Goal: Complete application form

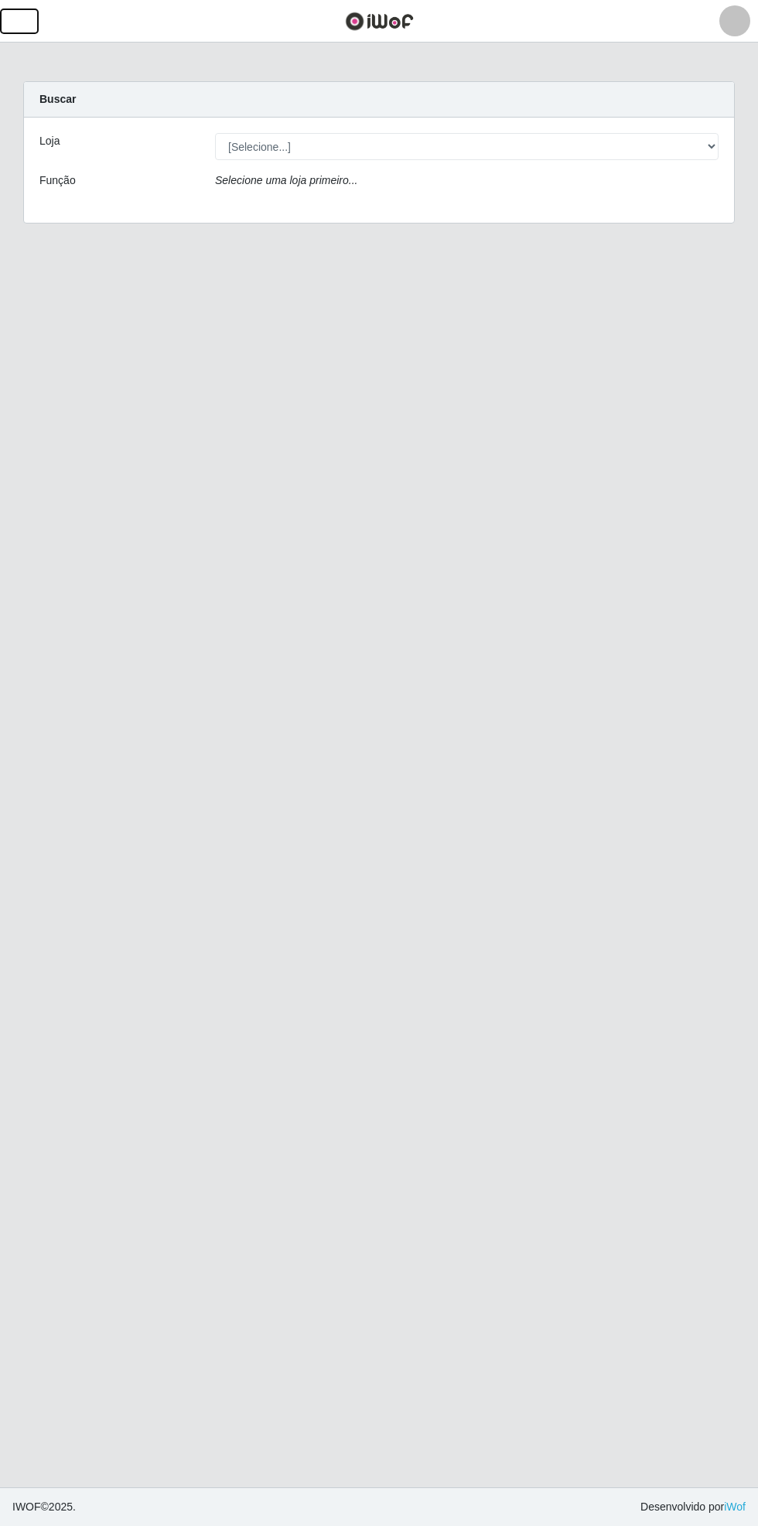
click at [36, 26] on button "button" at bounding box center [19, 22] width 39 height 26
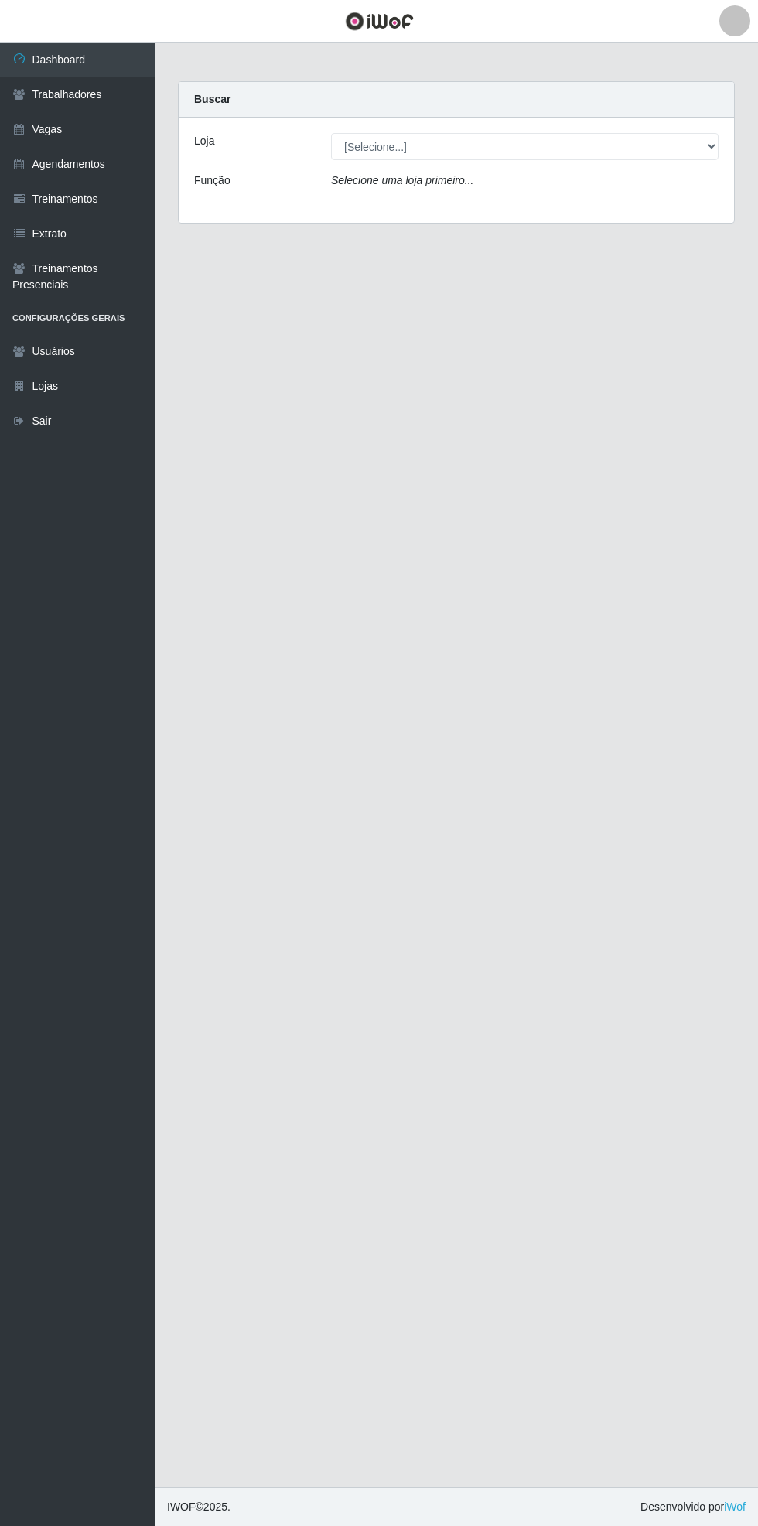
click at [64, 128] on link "Vagas" at bounding box center [77, 129] width 155 height 35
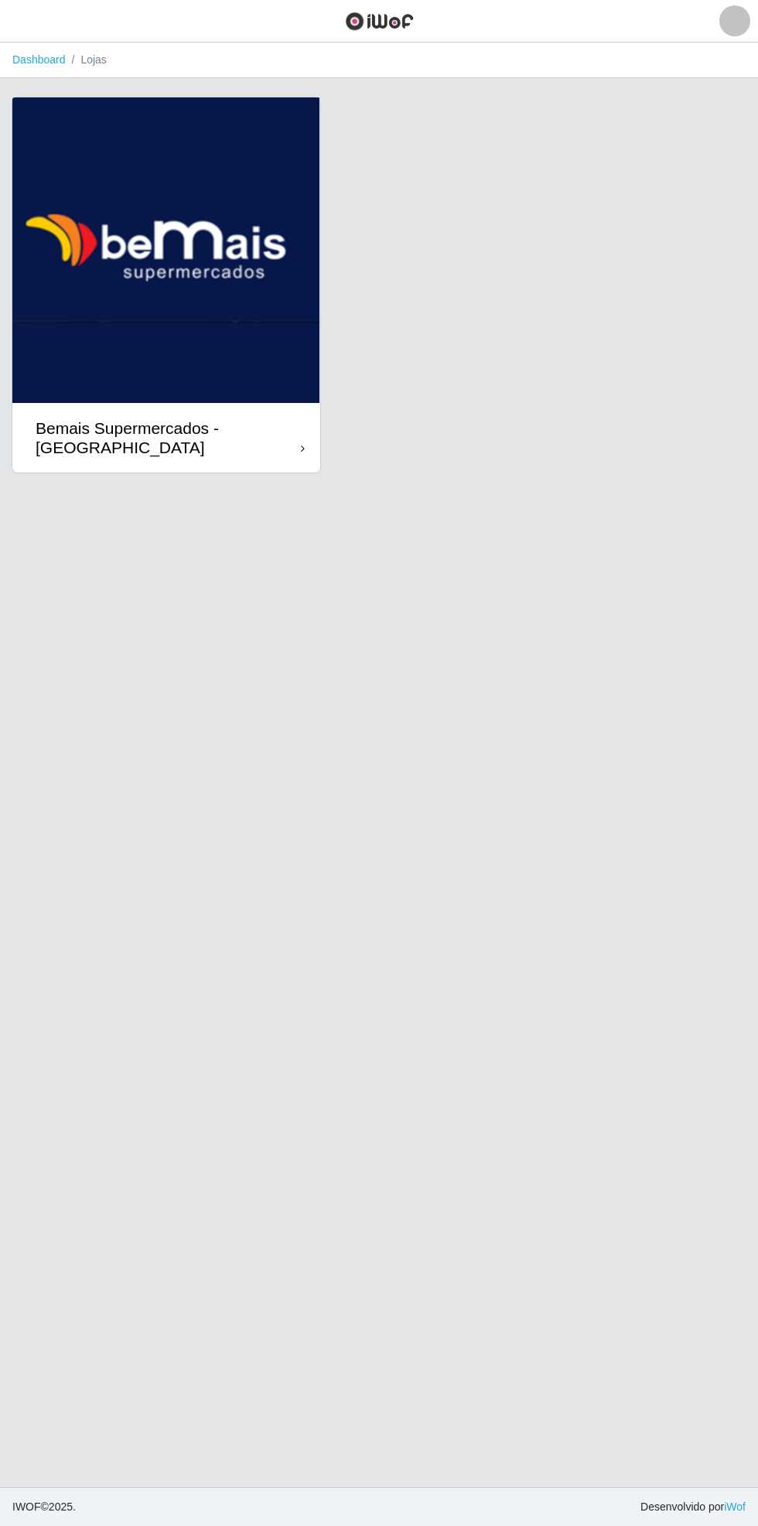
click at [291, 447] on div "Bemais Supermercados - [GEOGRAPHIC_DATA]" at bounding box center [168, 437] width 265 height 39
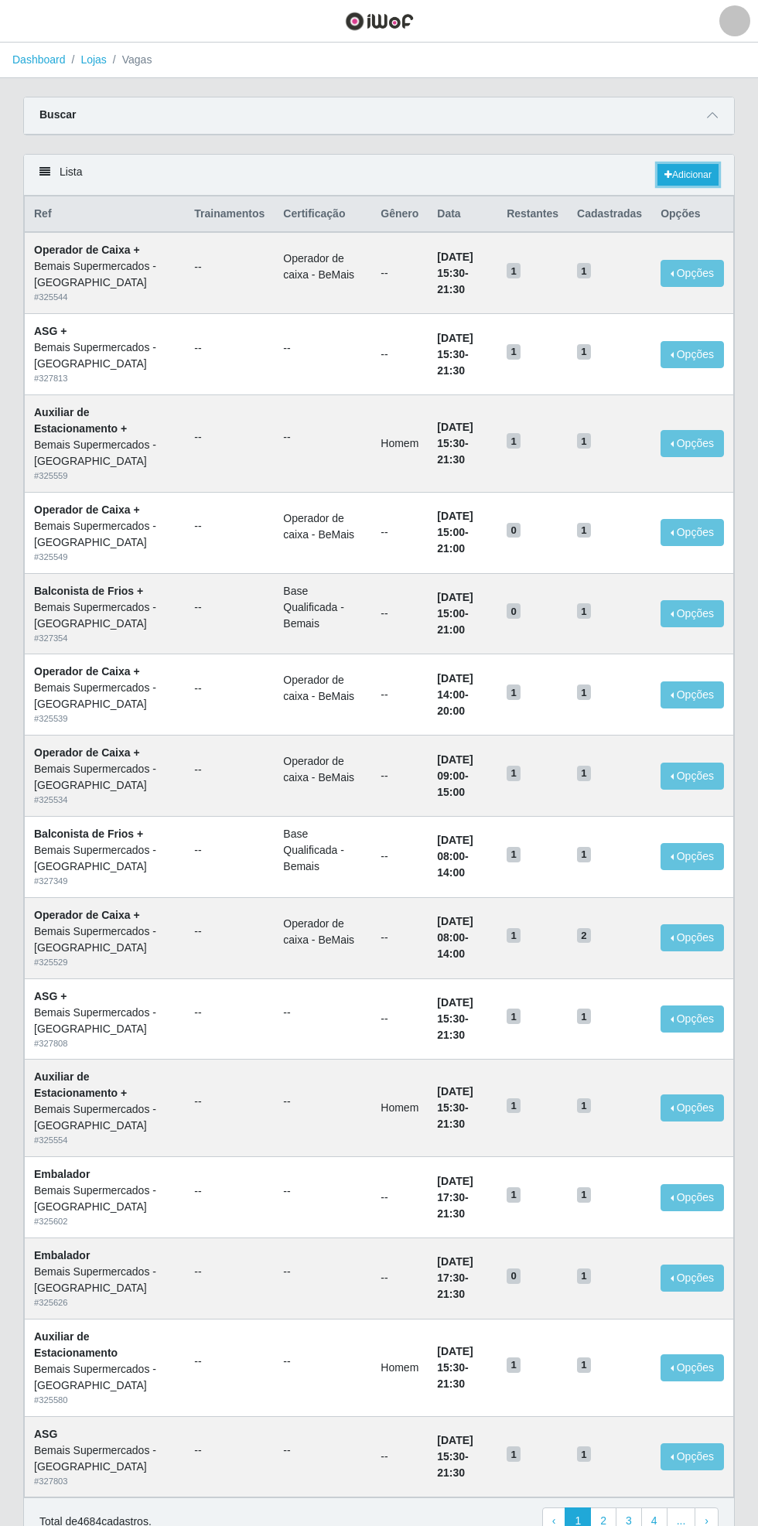
click at [694, 173] on link "Adicionar" at bounding box center [687, 175] width 61 height 22
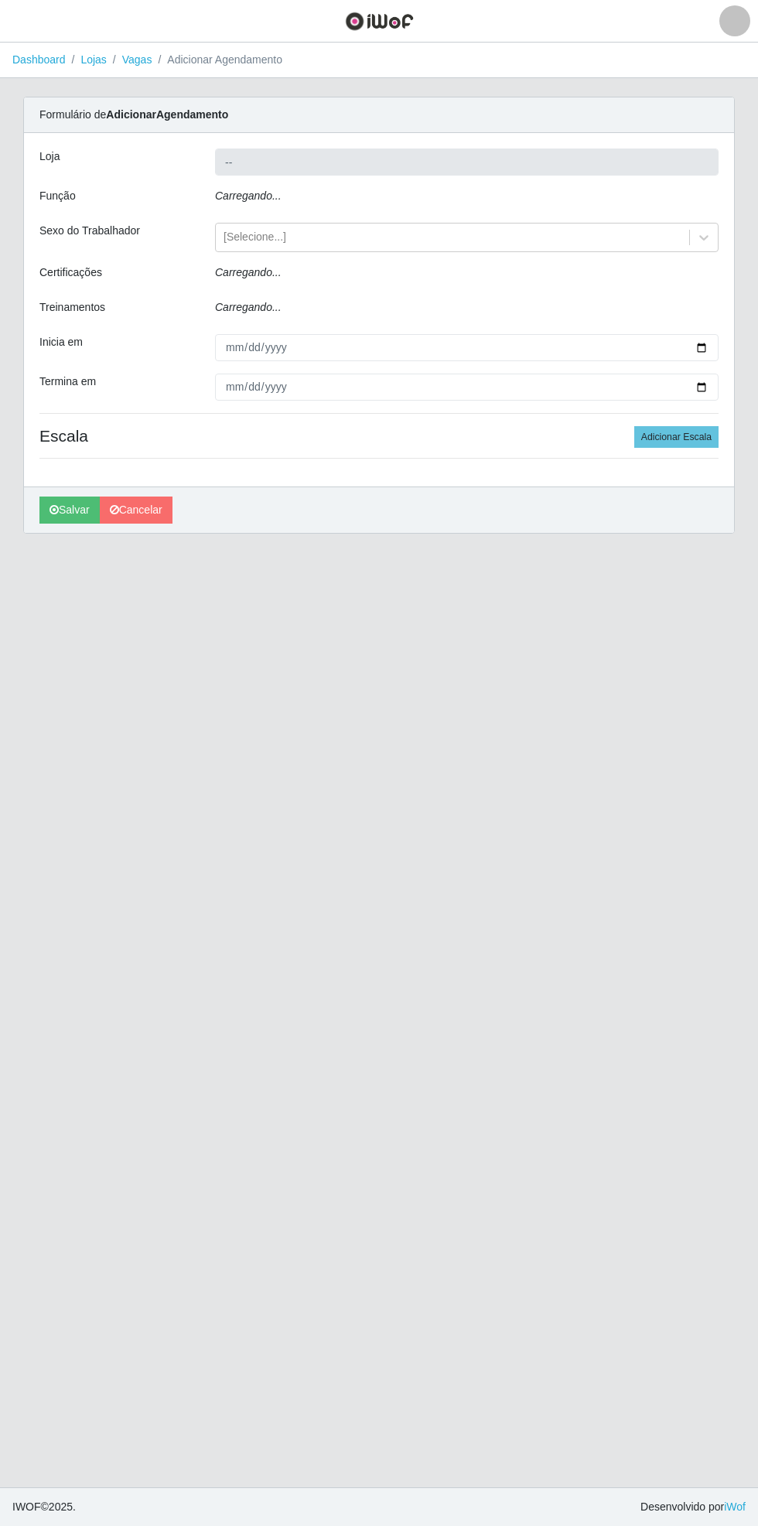
type input "Bemais Supermercados - [GEOGRAPHIC_DATA]"
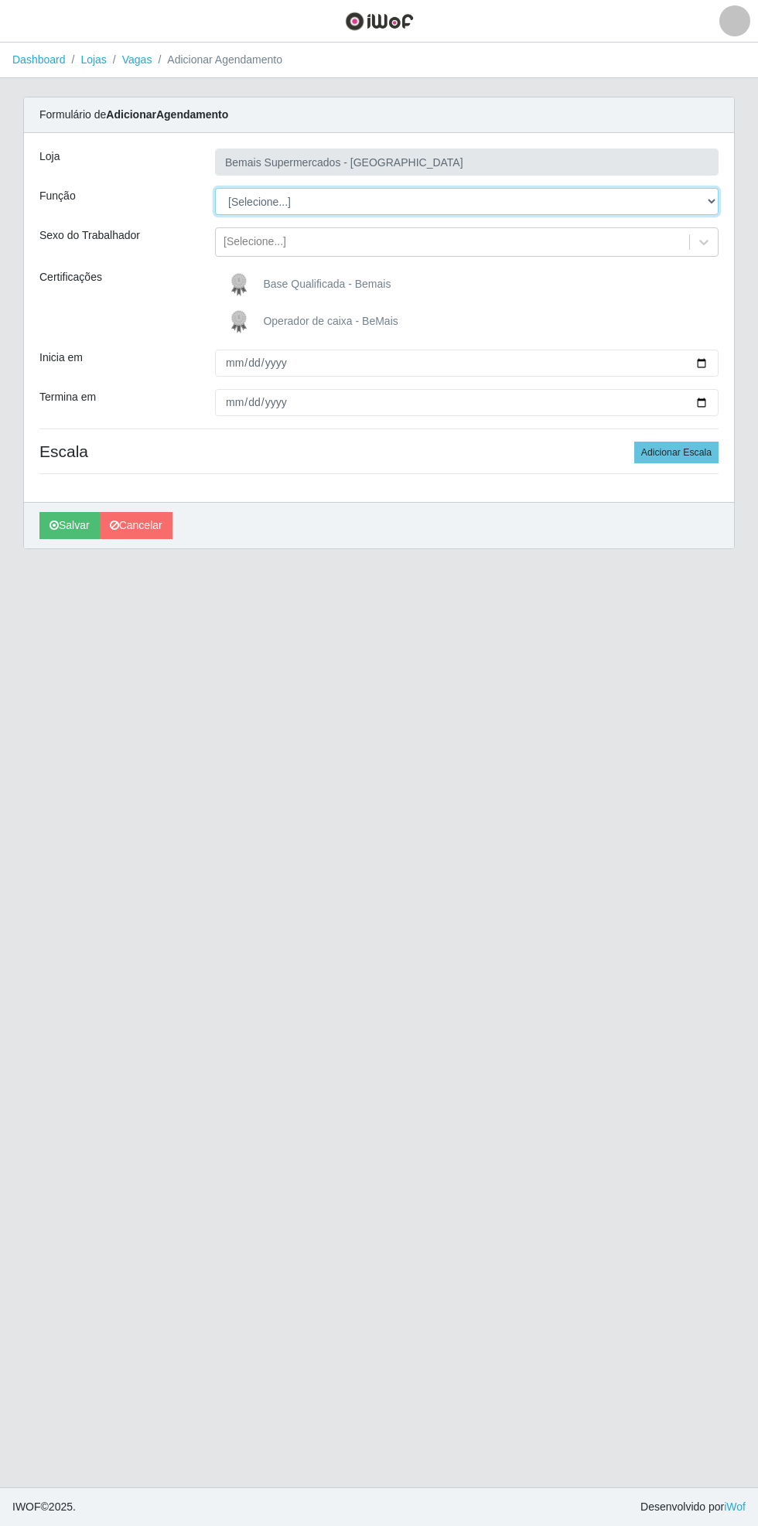
click at [718, 196] on select "[Selecione...] ASG ASG + ASG ++ Auxiliar de Estacionamento Auxiliar de Estacion…" at bounding box center [466, 201] width 503 height 27
select select "22"
click at [278, 320] on span "Operador de caixa - BeMais" at bounding box center [330, 321] width 135 height 12
click at [0, 0] on input "Operador de caixa - BeMais" at bounding box center [0, 0] width 0 height 0
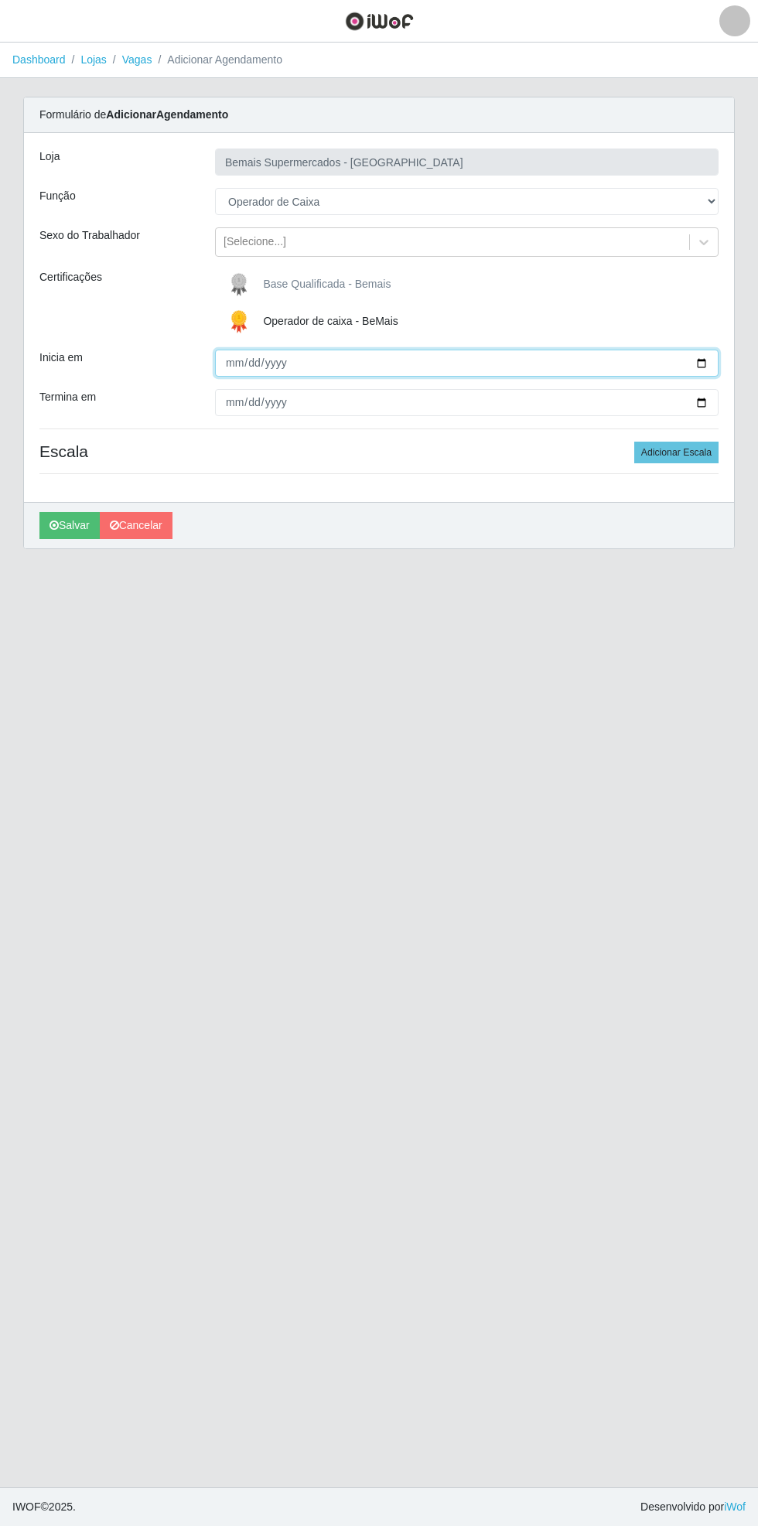
click at [707, 357] on input "Inicia em" at bounding box center [466, 363] width 503 height 27
type input "[DATE]"
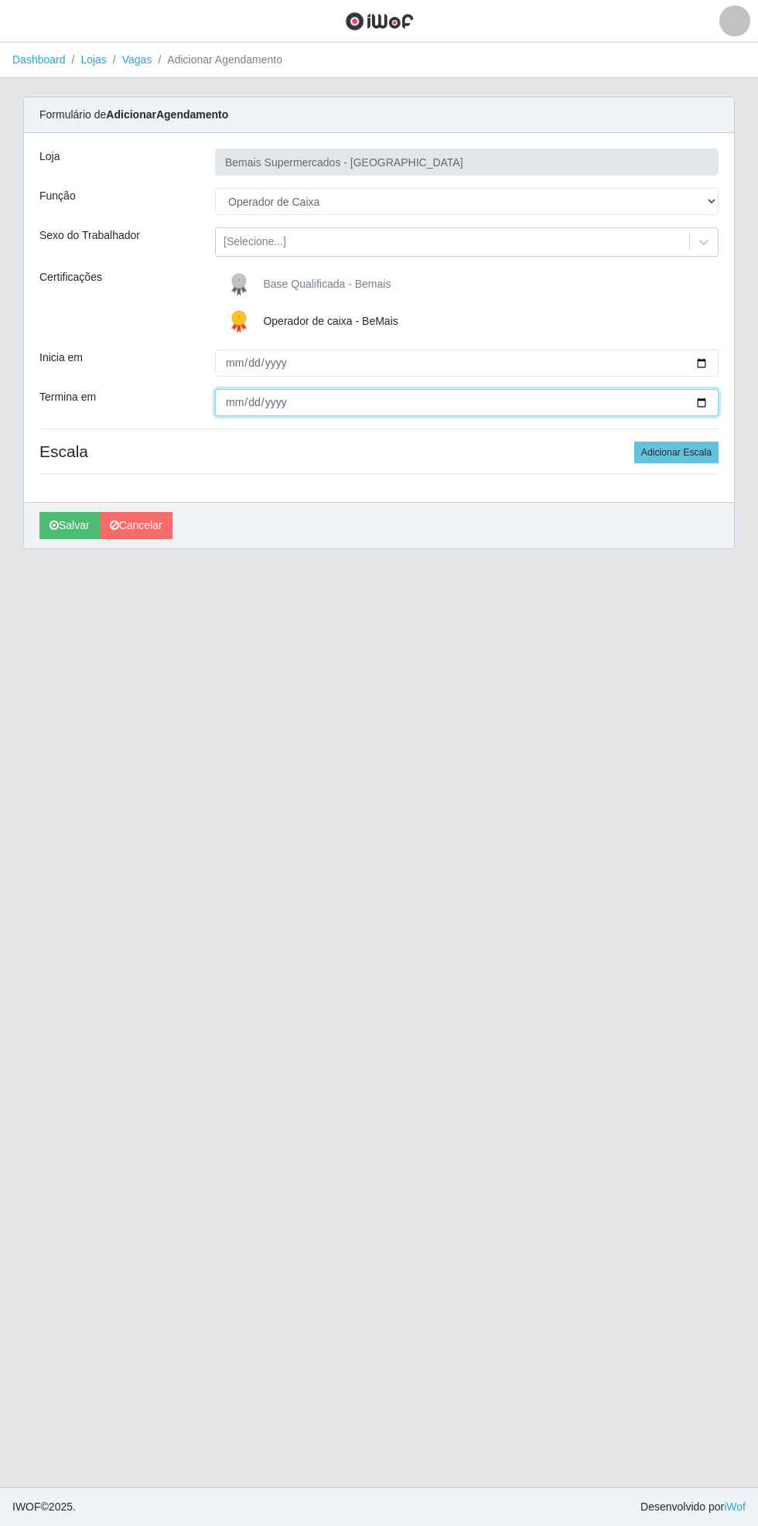
click at [708, 415] on input "Termina em" at bounding box center [466, 402] width 503 height 27
type input "[DATE]"
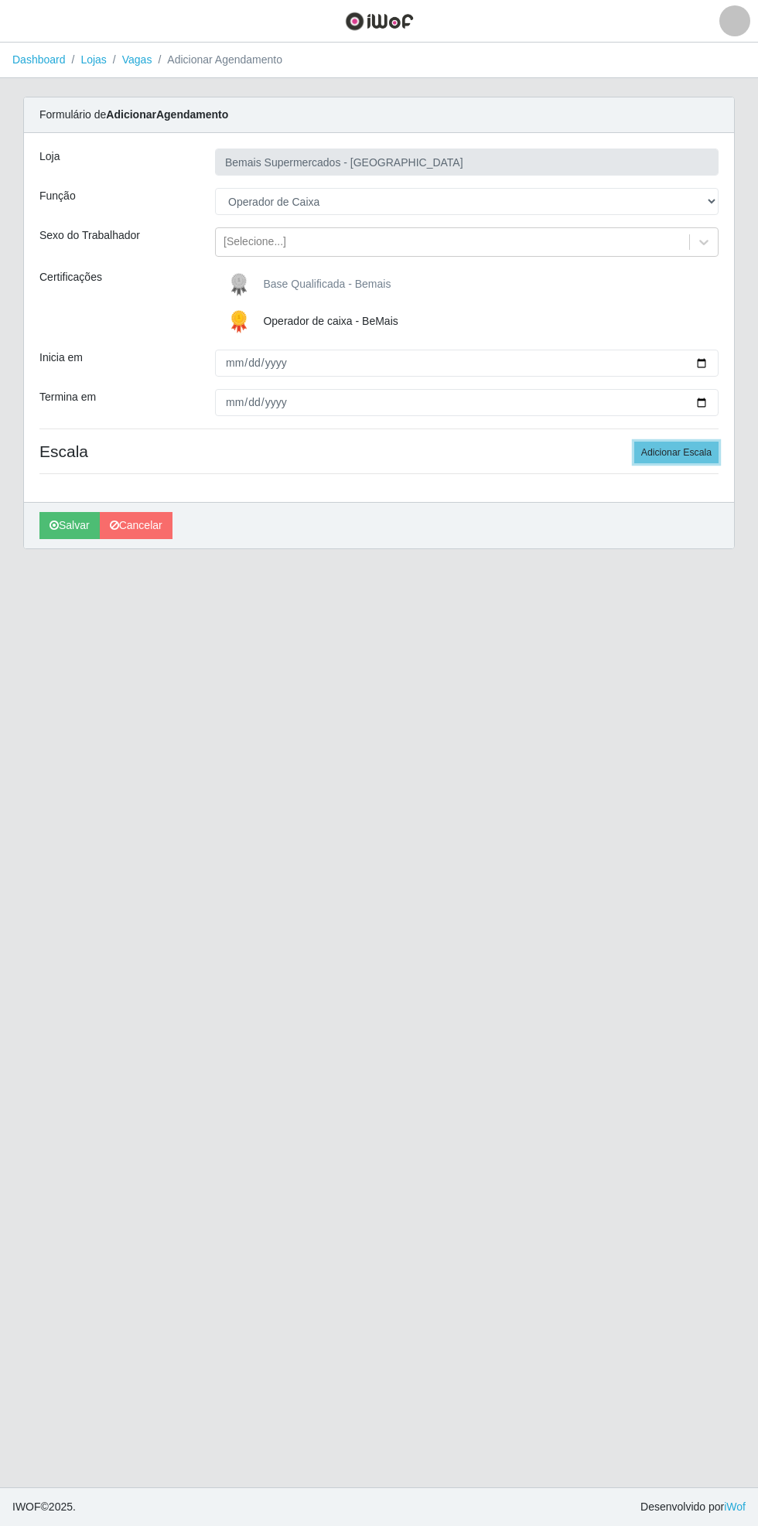
click at [684, 449] on button "Adicionar Escala" at bounding box center [676, 453] width 84 height 22
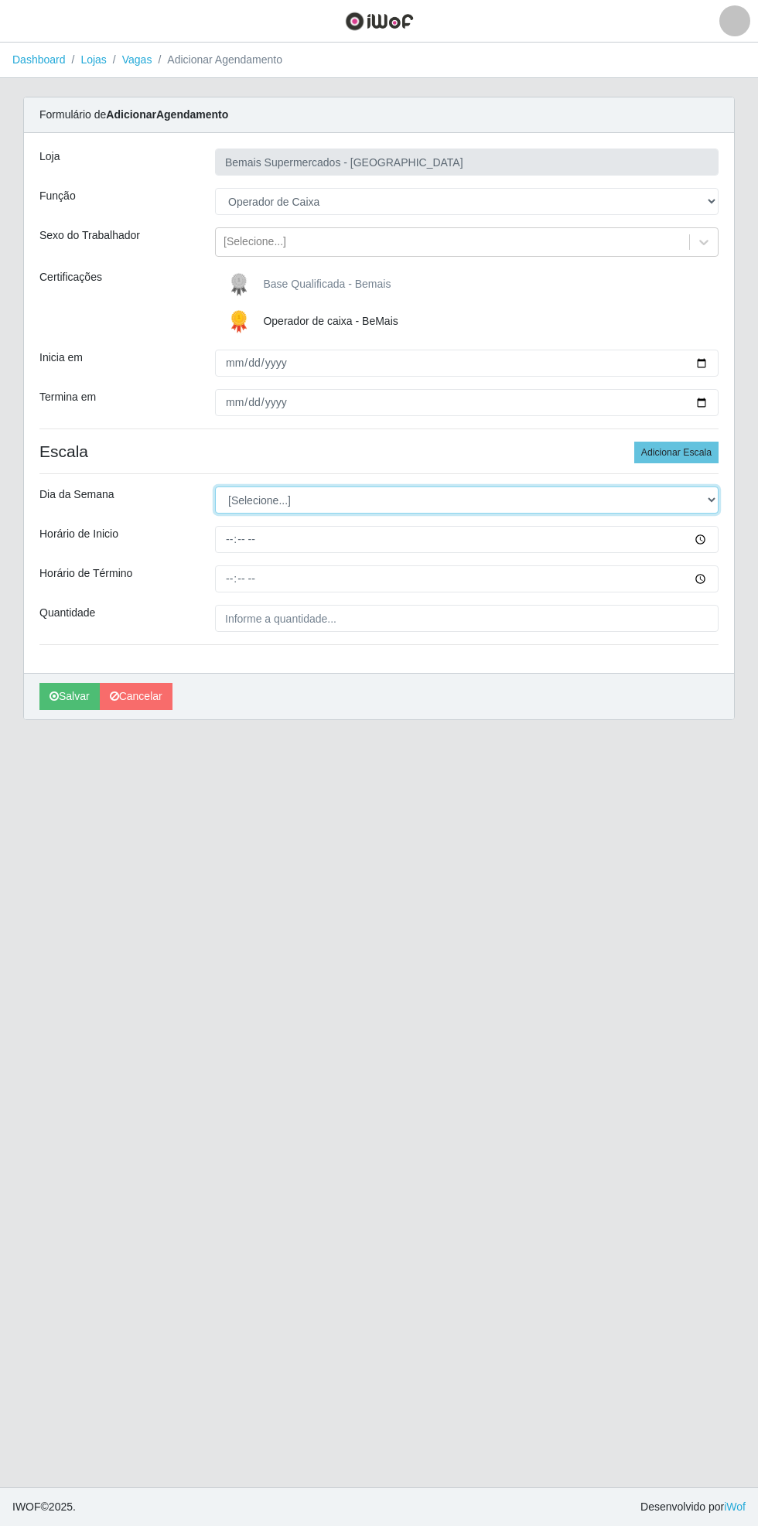
click at [714, 499] on select "[Selecione...] Segunda Terça Quarta Quinta Sexta Sábado Domingo" at bounding box center [466, 499] width 503 height 27
select select "1"
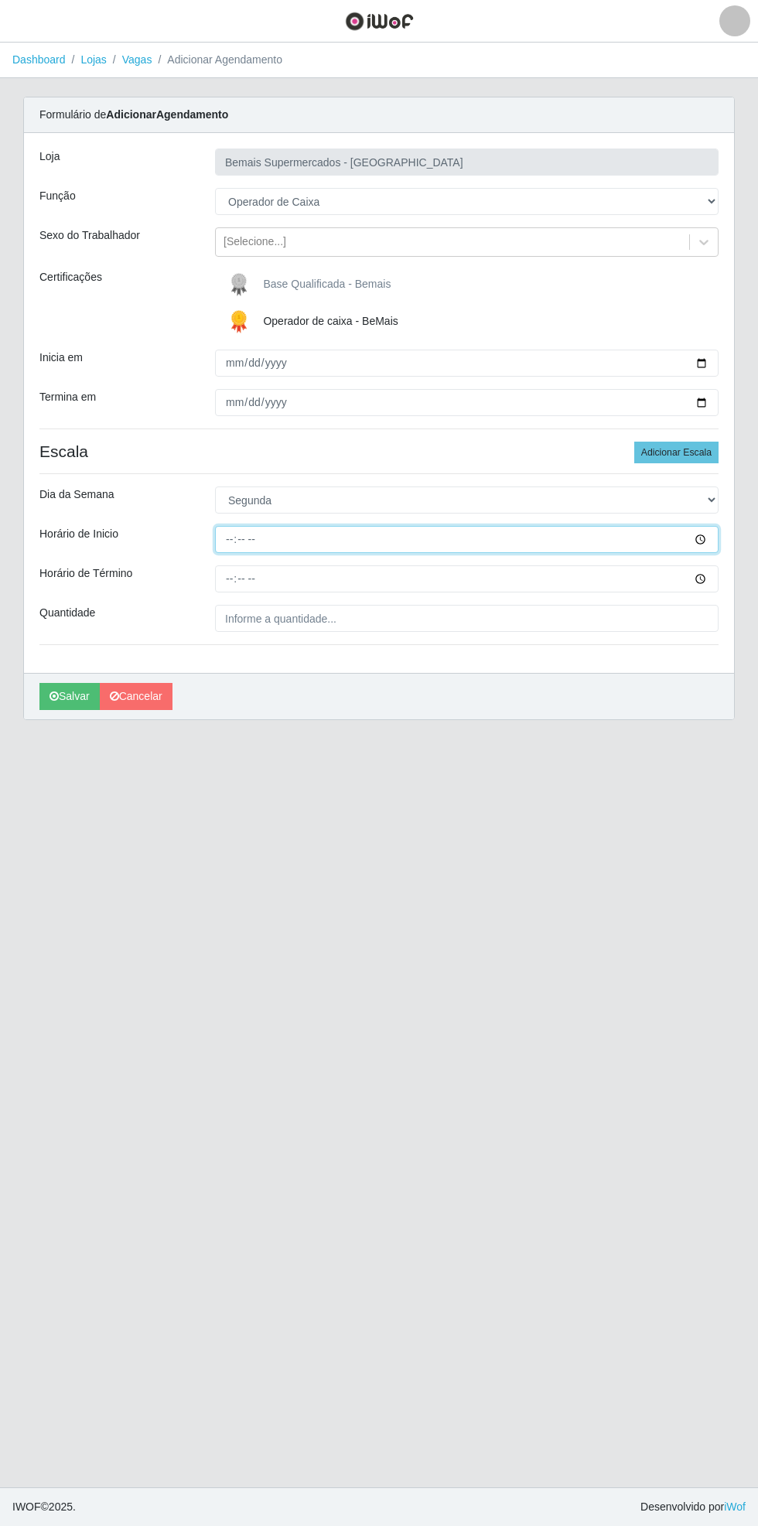
click at [706, 529] on input "Horário de Inicio" at bounding box center [466, 539] width 503 height 27
type input "17:00"
click at [701, 583] on input "Horário de Término" at bounding box center [466, 578] width 503 height 27
type input "21:00"
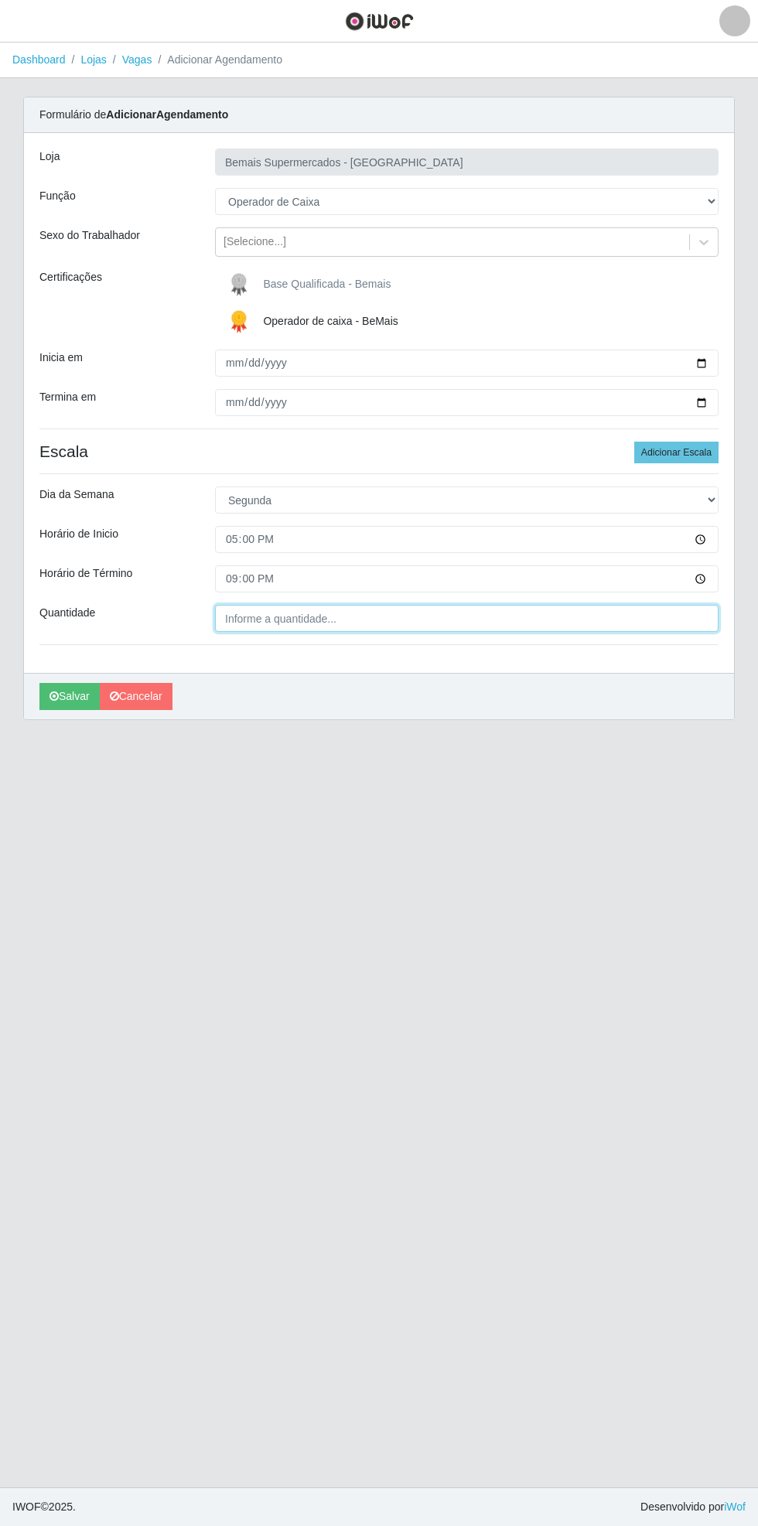
click at [359, 622] on input "Quantidade" at bounding box center [466, 618] width 503 height 27
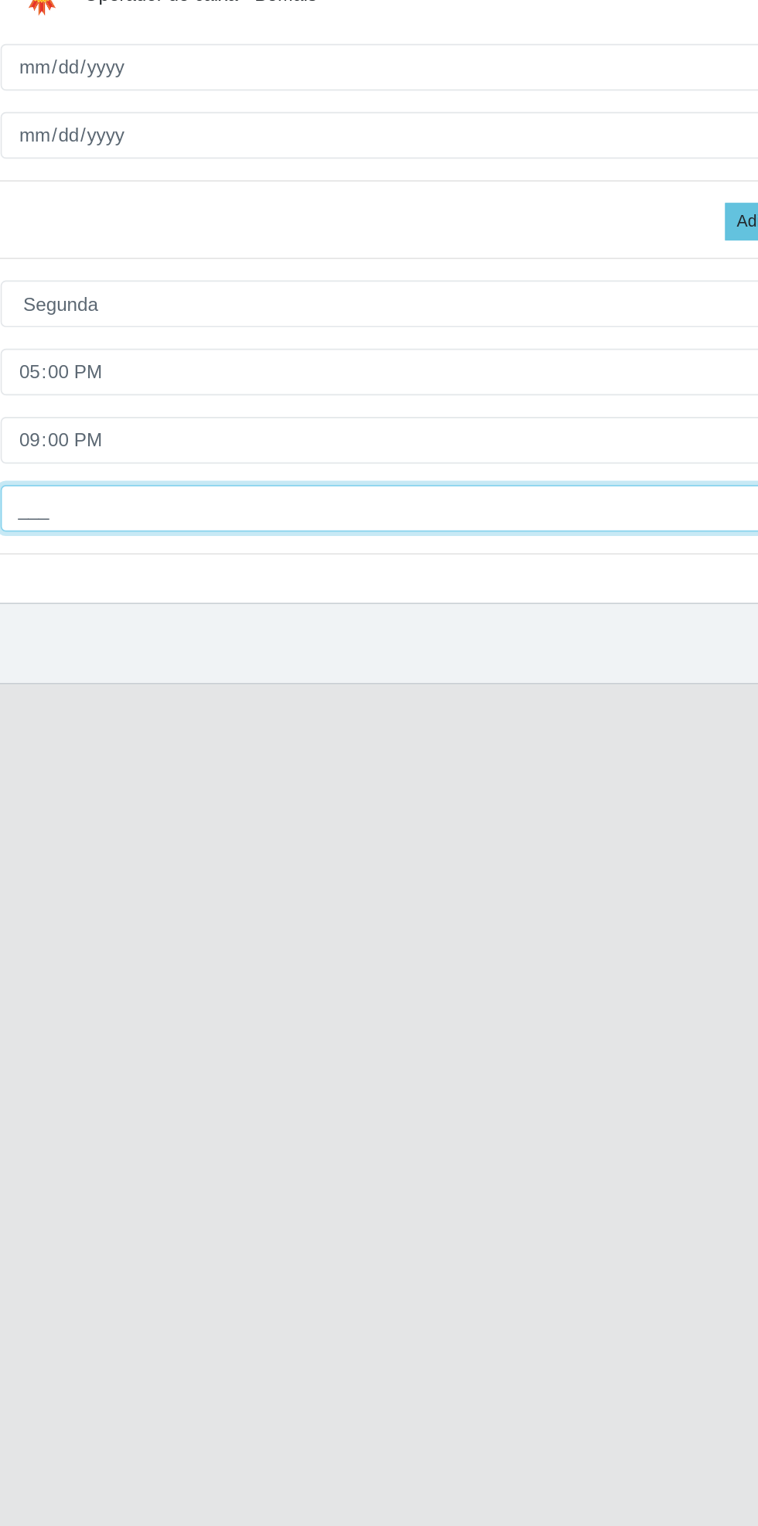
type input "1__"
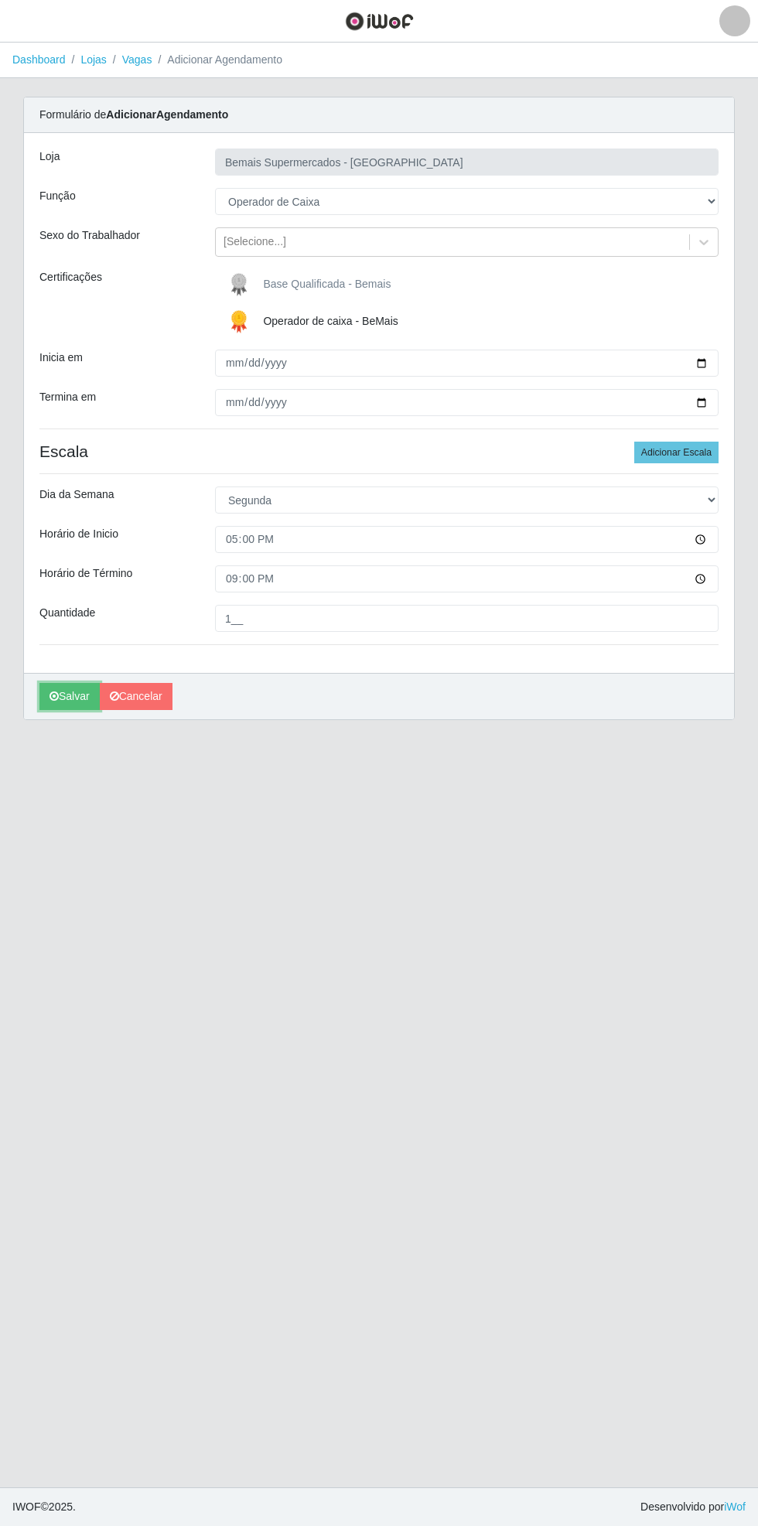
click at [53, 694] on icon "submit" at bounding box center [53, 696] width 9 height 11
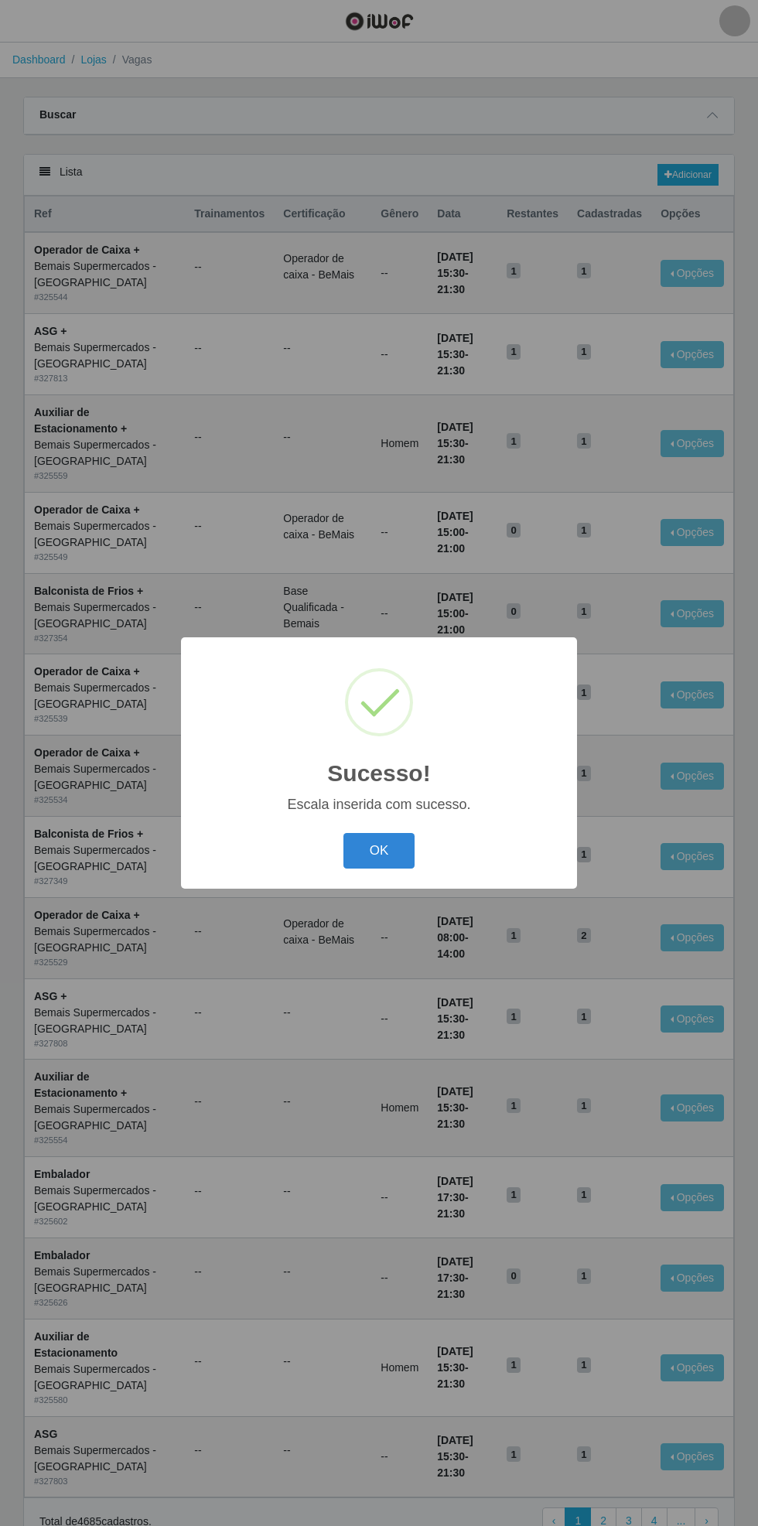
click at [379, 851] on button "OK" at bounding box center [379, 851] width 72 height 36
